Goal: Information Seeking & Learning: Learn about a topic

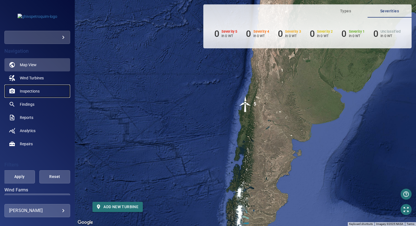
click at [34, 91] on span "Inspections" at bounding box center [30, 92] width 20 height 6
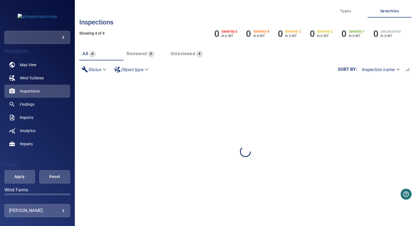
scroll to position [104, 0]
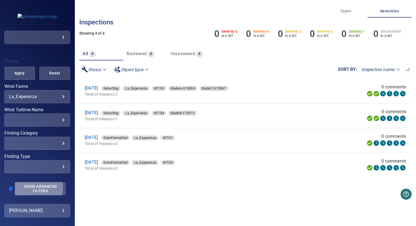
click at [29, 188] on span "Show Advanced Filters" at bounding box center [40, 189] width 44 height 9
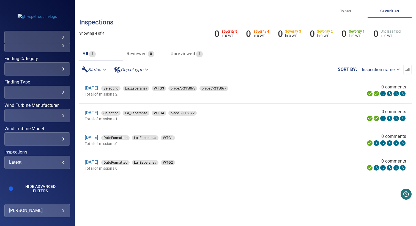
click at [31, 160] on div "Latest" at bounding box center [37, 162] width 56 height 5
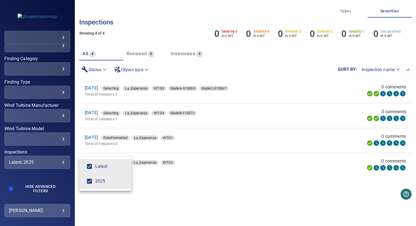
click at [102, 167] on span "Latest" at bounding box center [111, 166] width 32 height 7
type input "****"
click at [143, 214] on div "Inspections" at bounding box center [208, 113] width 416 height 226
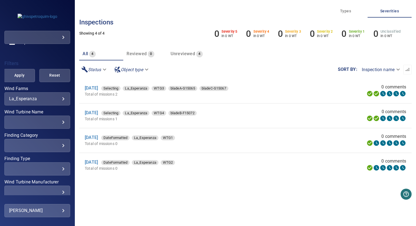
scroll to position [74, 0]
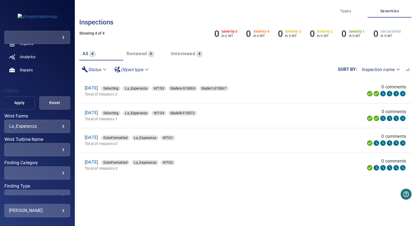
click at [20, 101] on span "Apply" at bounding box center [19, 103] width 17 height 7
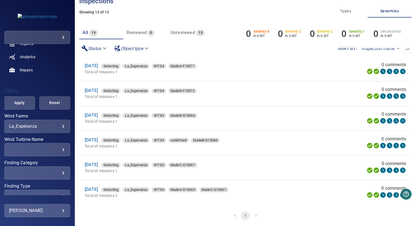
scroll to position [21, 0]
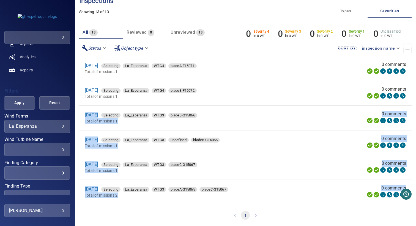
drag, startPoint x: 81, startPoint y: 110, endPoint x: 152, endPoint y: 211, distance: 123.0
click at [152, 211] on div "**********" at bounding box center [245, 113] width 341 height 226
click at [155, 206] on nav "1" at bounding box center [245, 216] width 332 height 22
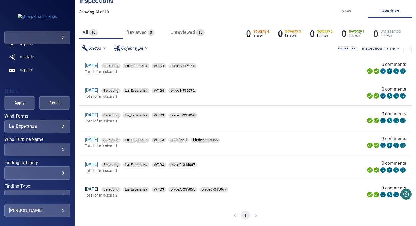
click at [97, 188] on link "19 Aug 2025" at bounding box center [91, 189] width 13 height 5
click at [95, 116] on link "19 Aug 2025" at bounding box center [91, 115] width 13 height 5
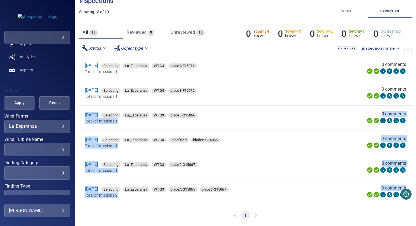
drag, startPoint x: 80, startPoint y: 109, endPoint x: 142, endPoint y: 208, distance: 116.7
click at [142, 208] on div "**********" at bounding box center [245, 113] width 341 height 226
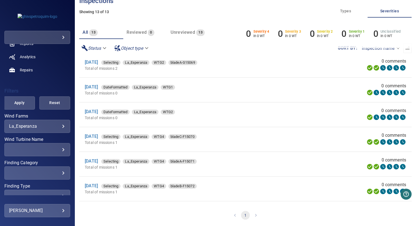
scroll to position [80, 0]
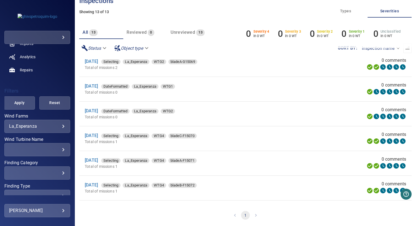
click at [280, 169] on p "Total of missions 1" at bounding box center [183, 167] width 197 height 6
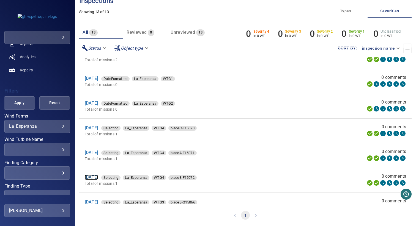
click at [98, 179] on link "20 Aug 2025" at bounding box center [91, 177] width 13 height 5
click at [98, 152] on link "20 Aug 2025" at bounding box center [91, 152] width 13 height 5
click at [96, 130] on link "20 Aug 2025" at bounding box center [91, 127] width 13 height 5
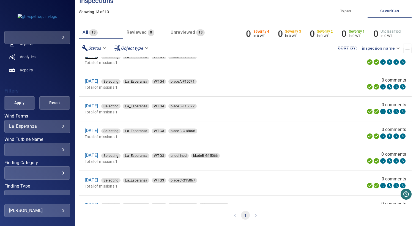
scroll to position [176, 0]
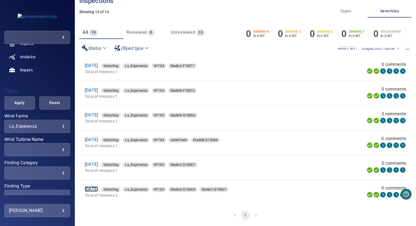
click at [98, 189] on link "19 Aug 2025" at bounding box center [91, 189] width 13 height 5
click at [98, 165] on link "19 Aug 2025" at bounding box center [91, 164] width 13 height 5
click at [98, 138] on link "19 Aug 2025" at bounding box center [91, 139] width 13 height 5
click at [95, 114] on link "19 Aug 2025" at bounding box center [91, 115] width 13 height 5
click at [264, 129] on li "19 Aug 2025 Selecting La_Esperanza WTG3 bladeB-G15066 Total of missions 1 0 com…" at bounding box center [245, 118] width 332 height 24
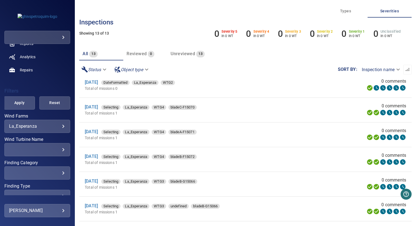
scroll to position [0, 0]
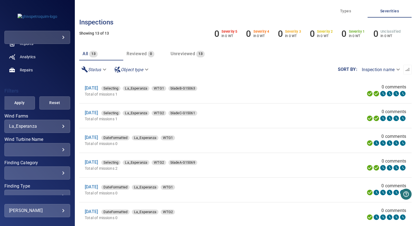
click at [240, 124] on li "23 Sep 2025 Selecting La_Esperanza WTG2 bladeC-G15061 Total of missions 1 0 com…" at bounding box center [245, 116] width 332 height 24
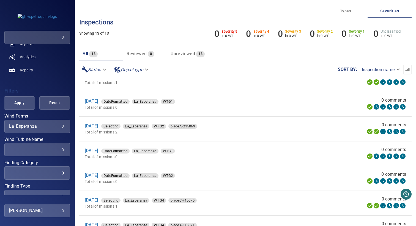
scroll to position [43, 0]
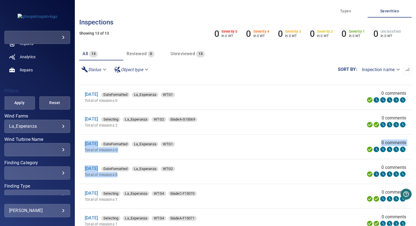
drag, startPoint x: 136, startPoint y: 179, endPoint x: 80, endPoint y: 144, distance: 65.6
click at [80, 144] on ul "23 Sep 2025 Selecting La_Esperanza WTG1 bladeB-G15063 Total of missions 1 0 com…" at bounding box center [245, 197] width 332 height 322
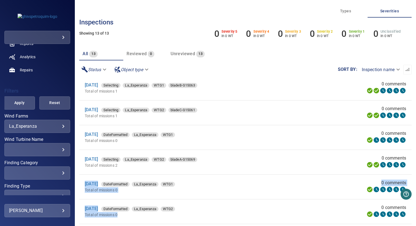
scroll to position [0, 0]
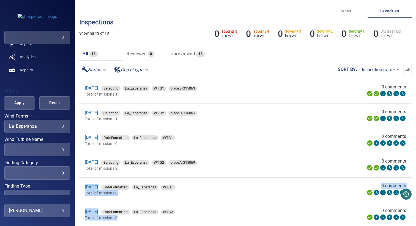
click at [236, 169] on p "Total of missions 2" at bounding box center [184, 169] width 198 height 6
click at [214, 142] on p "Total of missions 0" at bounding box center [178, 144] width 187 height 6
click at [95, 164] on link "23 Sep 2025" at bounding box center [91, 162] width 13 height 5
click at [94, 113] on link "23 Sep 2025" at bounding box center [91, 112] width 13 height 5
click at [231, 129] on li "23 Sep 2025 DateFormatted La_Esperanza WTG1 Total of missions 0 0 comments" at bounding box center [245, 141] width 332 height 24
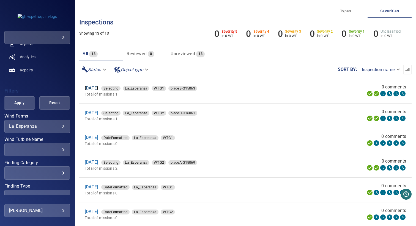
click at [94, 88] on link "23 Sep 2025" at bounding box center [91, 88] width 13 height 5
click at [98, 163] on link "23 Sep 2025" at bounding box center [91, 162] width 13 height 5
click at [98, 113] on link "23 Sep 2025" at bounding box center [91, 112] width 13 height 5
click at [98, 88] on link "23 Sep 2025" at bounding box center [91, 88] width 13 height 5
click at [252, 115] on div "23 Sep 2025 Selecting La_Esperanza WTG2 bladeC-G15061" at bounding box center [184, 113] width 198 height 7
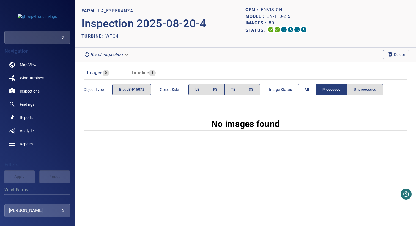
click at [309, 88] on span "All" at bounding box center [307, 90] width 4 height 6
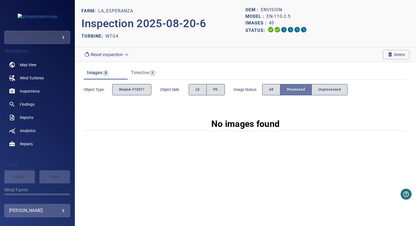
click at [309, 88] on button "Processed" at bounding box center [296, 89] width 32 height 11
click at [275, 90] on button "All" at bounding box center [271, 89] width 18 height 11
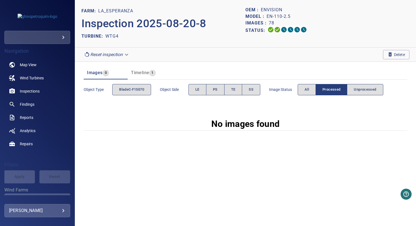
click at [275, 90] on span "Image Status" at bounding box center [283, 90] width 29 height 6
click at [310, 93] on button "All" at bounding box center [307, 89] width 18 height 11
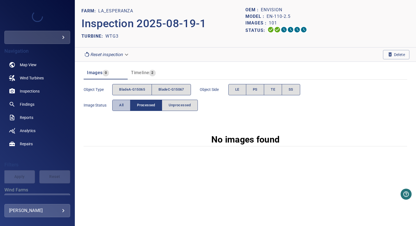
click at [125, 107] on button "All" at bounding box center [121, 105] width 18 height 11
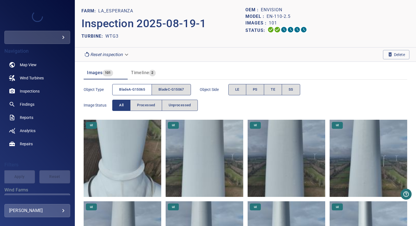
click at [135, 92] on span "bladeA-G15065" at bounding box center [132, 90] width 26 height 6
click at [174, 91] on span "bladeC-G15067" at bounding box center [172, 90] width 26 height 6
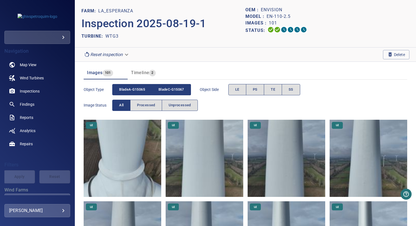
click at [135, 90] on span "bladeA-G15065" at bounding box center [132, 90] width 26 height 6
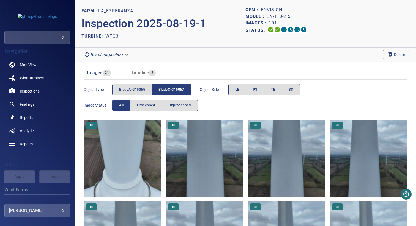
click at [168, 90] on span "bladeC-G15067" at bounding box center [172, 90] width 26 height 6
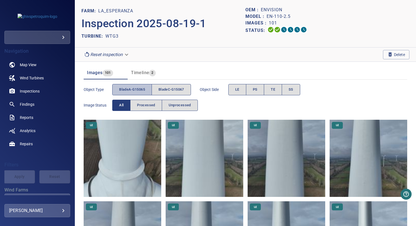
click at [138, 91] on span "bladeA-G15065" at bounding box center [132, 90] width 26 height 6
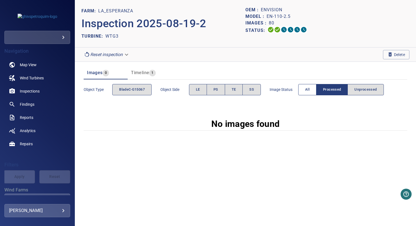
click at [308, 89] on span "All" at bounding box center [307, 90] width 4 height 6
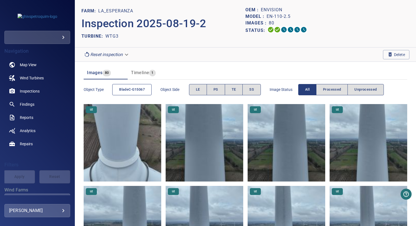
click at [141, 90] on span "bladeC-G15067" at bounding box center [132, 90] width 26 height 6
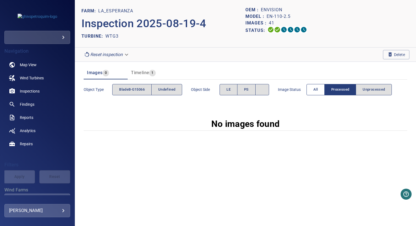
click at [318, 86] on button "All" at bounding box center [316, 89] width 18 height 11
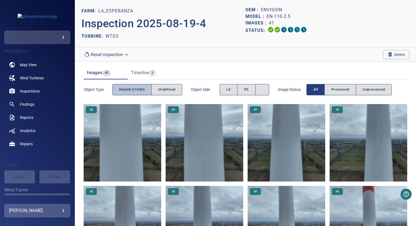
click at [138, 89] on span "bladeB-G15066" at bounding box center [132, 90] width 26 height 6
click at [158, 93] on button "undefined" at bounding box center [166, 89] width 31 height 11
click at [132, 93] on span "bladeB-G15066" at bounding box center [132, 90] width 26 height 6
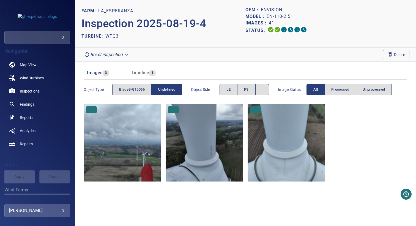
click at [165, 91] on span "undefined" at bounding box center [166, 90] width 17 height 6
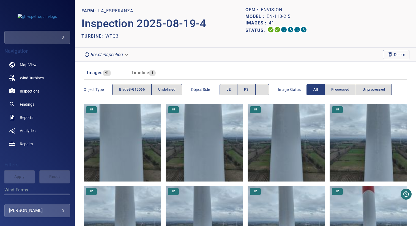
click at [206, 72] on header "Images 41 Timeline 1" at bounding box center [246, 72] width 324 height 13
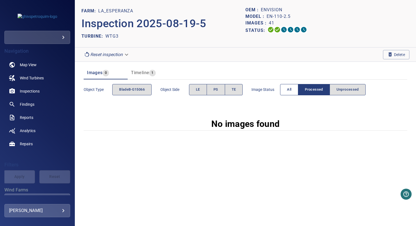
click at [289, 92] on span "All" at bounding box center [289, 90] width 4 height 6
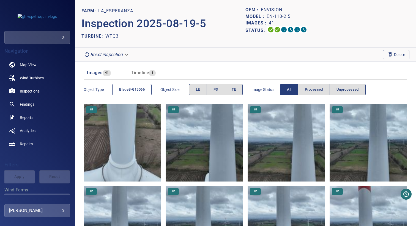
click at [138, 89] on span "bladeB-G15066" at bounding box center [132, 90] width 26 height 6
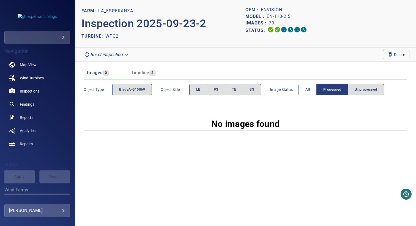
click at [303, 91] on button "All" at bounding box center [308, 89] width 18 height 11
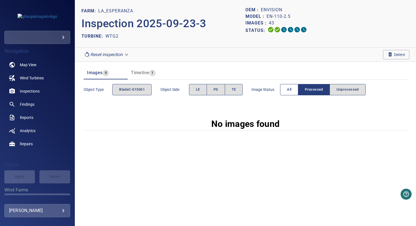
click at [290, 91] on span "All" at bounding box center [289, 90] width 4 height 6
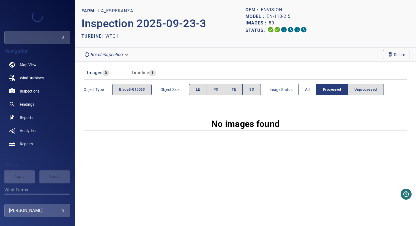
click at [309, 90] on span "All" at bounding box center [307, 90] width 4 height 6
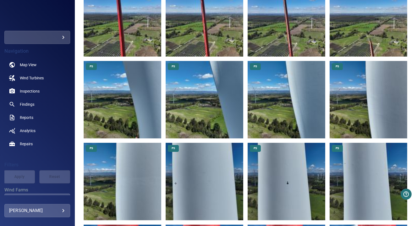
scroll to position [427, 0]
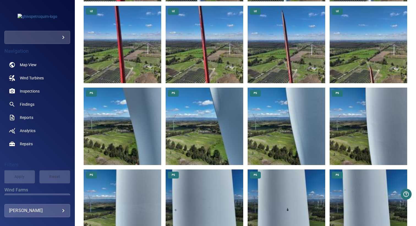
click at [143, 125] on img at bounding box center [123, 127] width 78 height 78
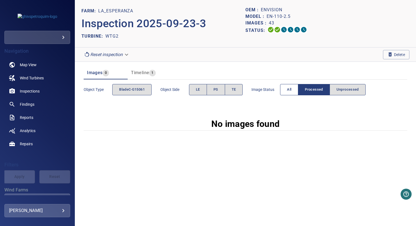
click at [291, 87] on span "All" at bounding box center [289, 90] width 4 height 6
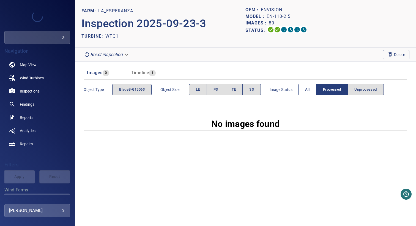
click at [316, 91] on button "All" at bounding box center [307, 89] width 18 height 11
